Goal: Task Accomplishment & Management: Use online tool/utility

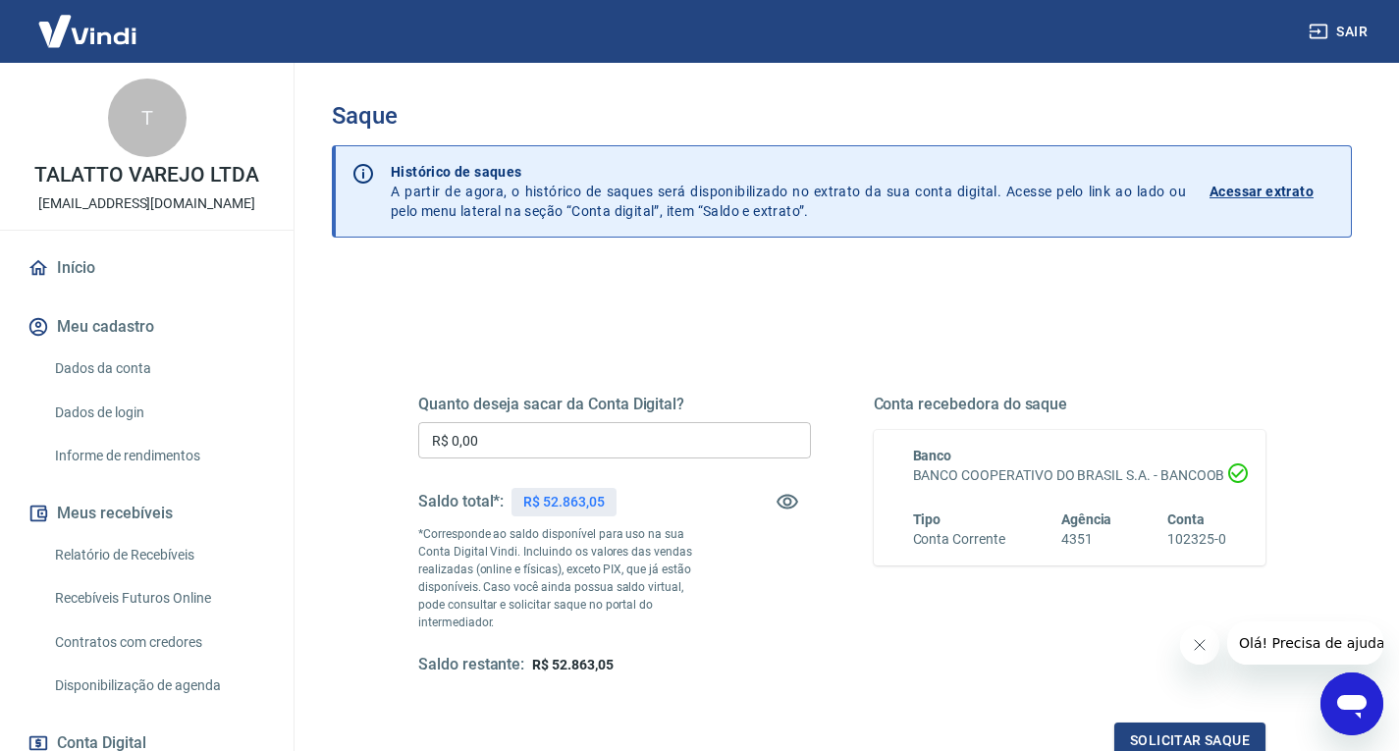
click at [550, 504] on p "R$ 52.863,05" at bounding box center [563, 502] width 81 height 21
copy p "52.863,05"
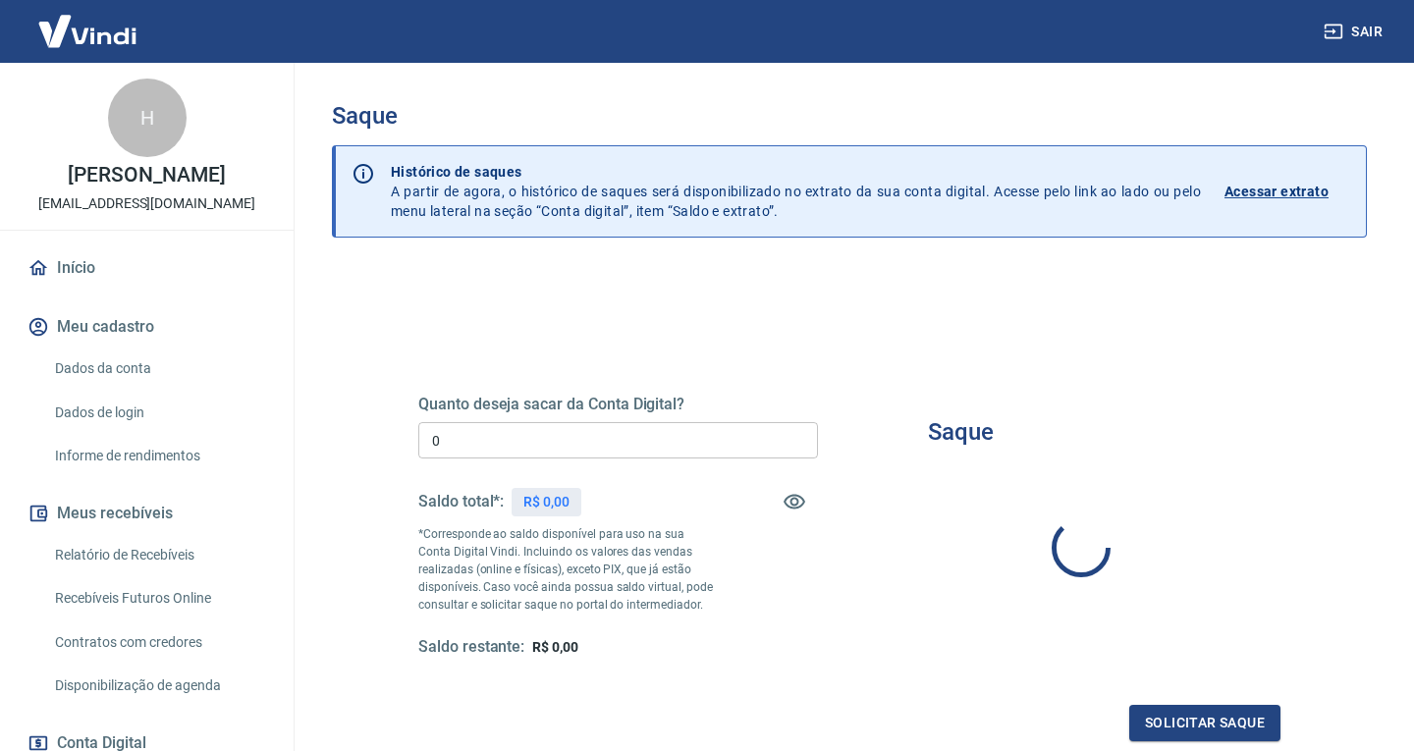
type input "R$ 0,00"
